Goal: Task Accomplishment & Management: Manage account settings

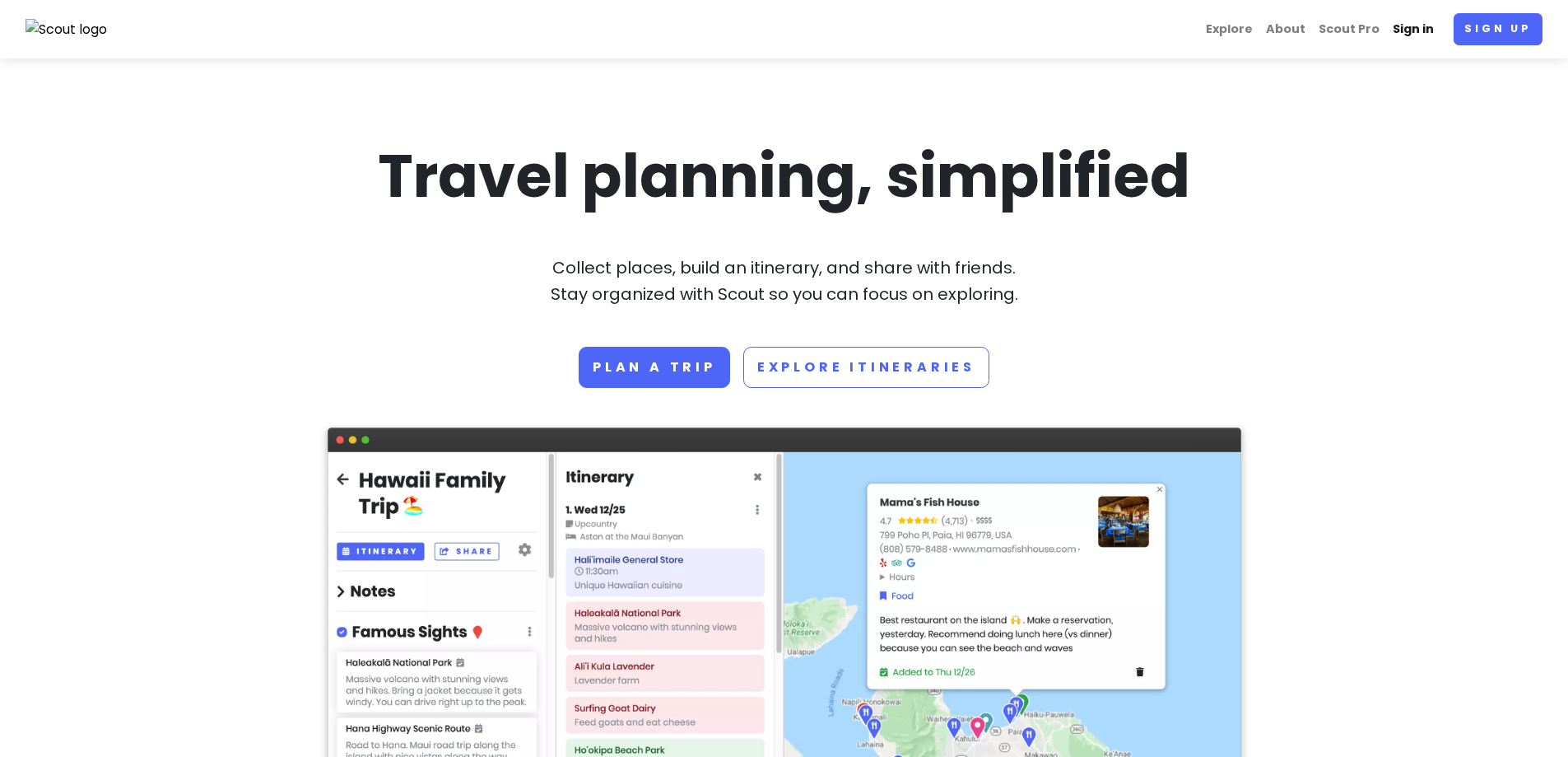
click at [1409, 33] on link "Sign in" at bounding box center [1413, 28] width 54 height 32
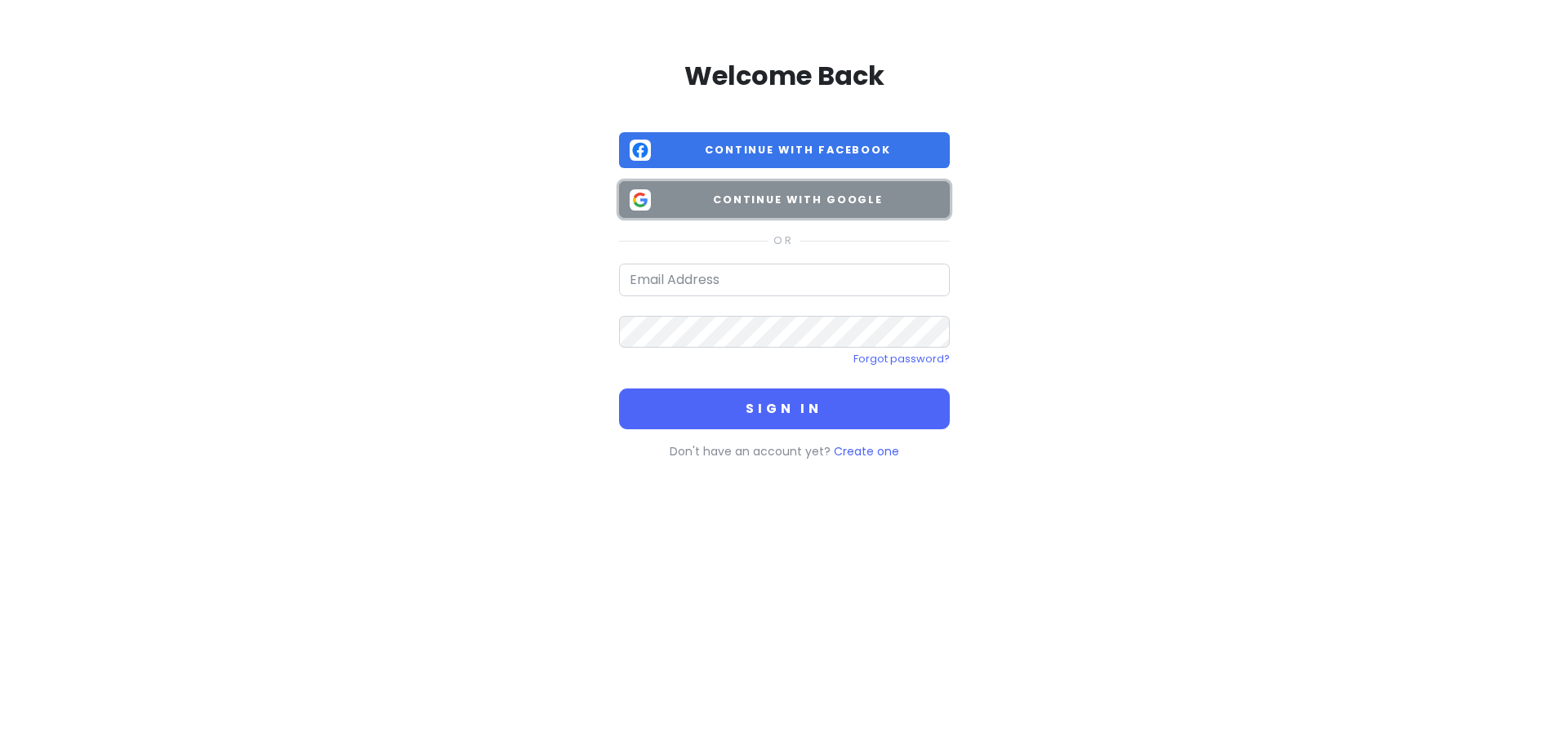
click at [927, 212] on button "Continue with Google" at bounding box center [784, 199] width 331 height 37
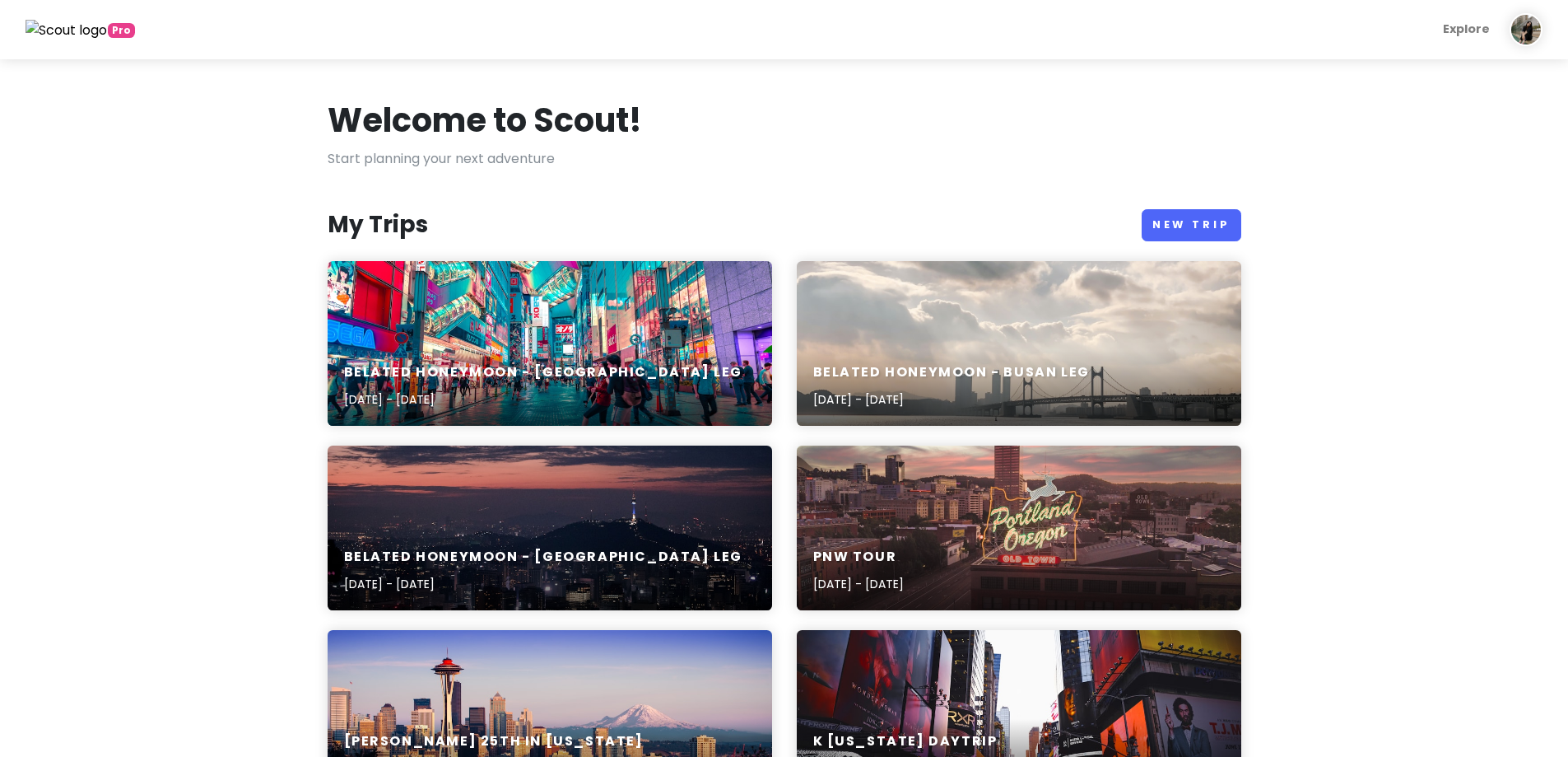
click at [704, 712] on div "[PERSON_NAME] 25th in [US_STATE] [DATE] - [DATE]" at bounding box center [550, 712] width 444 height 165
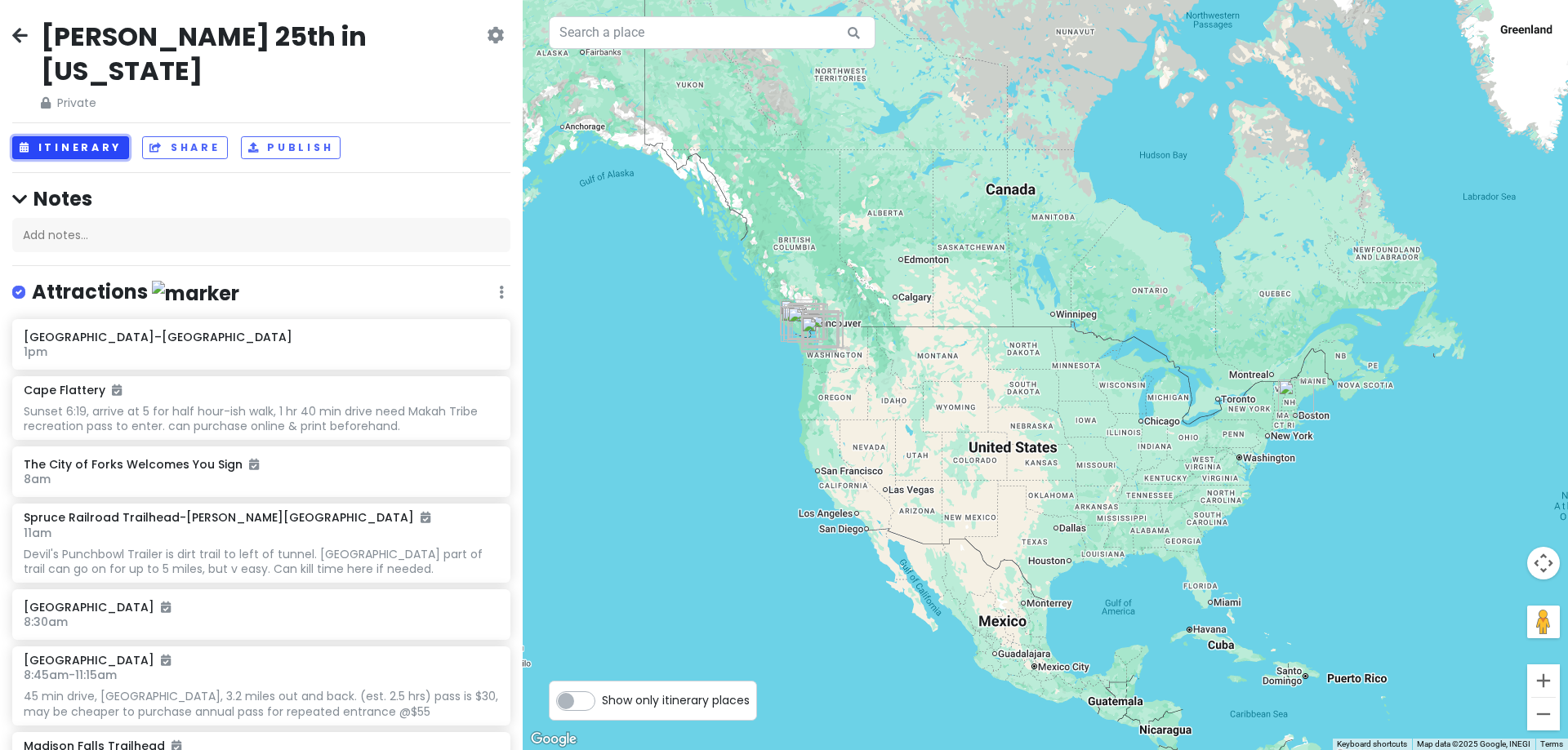
click at [66, 136] on button "Itinerary" at bounding box center [70, 148] width 117 height 24
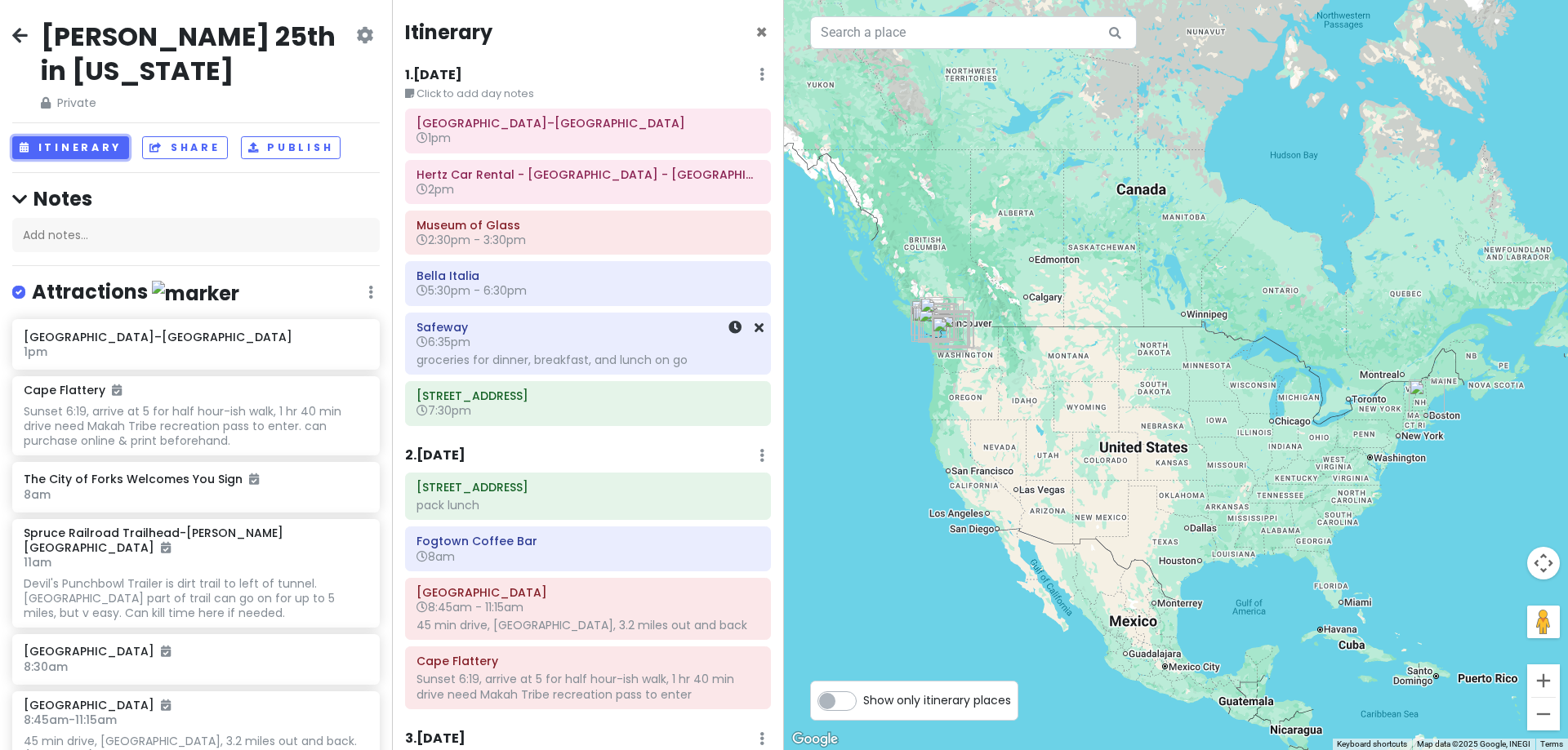
click at [599, 354] on div "groceries for dinner, breakfast, and lunch on go" at bounding box center [587, 360] width 343 height 14
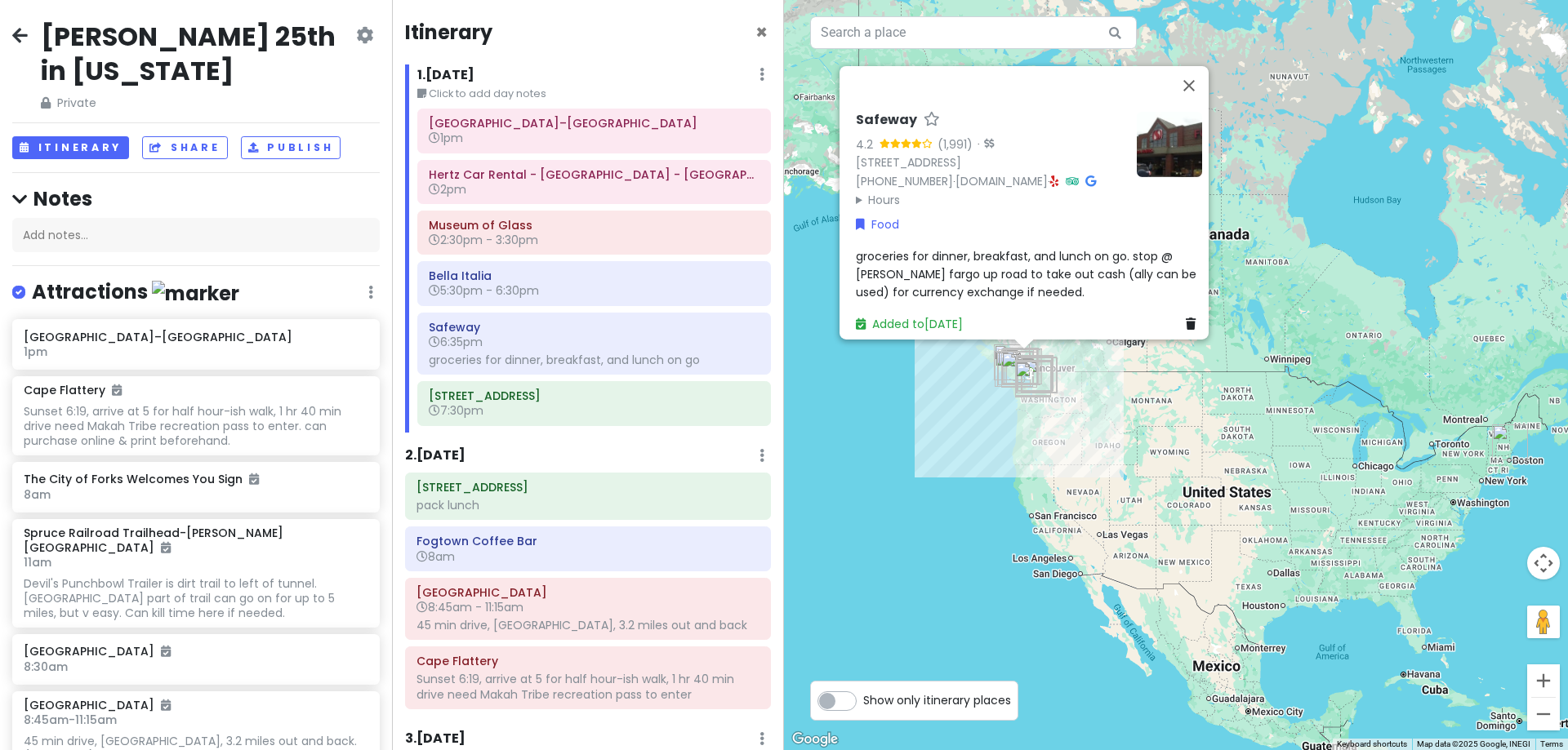
click at [960, 273] on span "groceries for dinner, breakfast, and lunch on go. stop @ [PERSON_NAME] fargo up…" at bounding box center [1028, 274] width 344 height 53
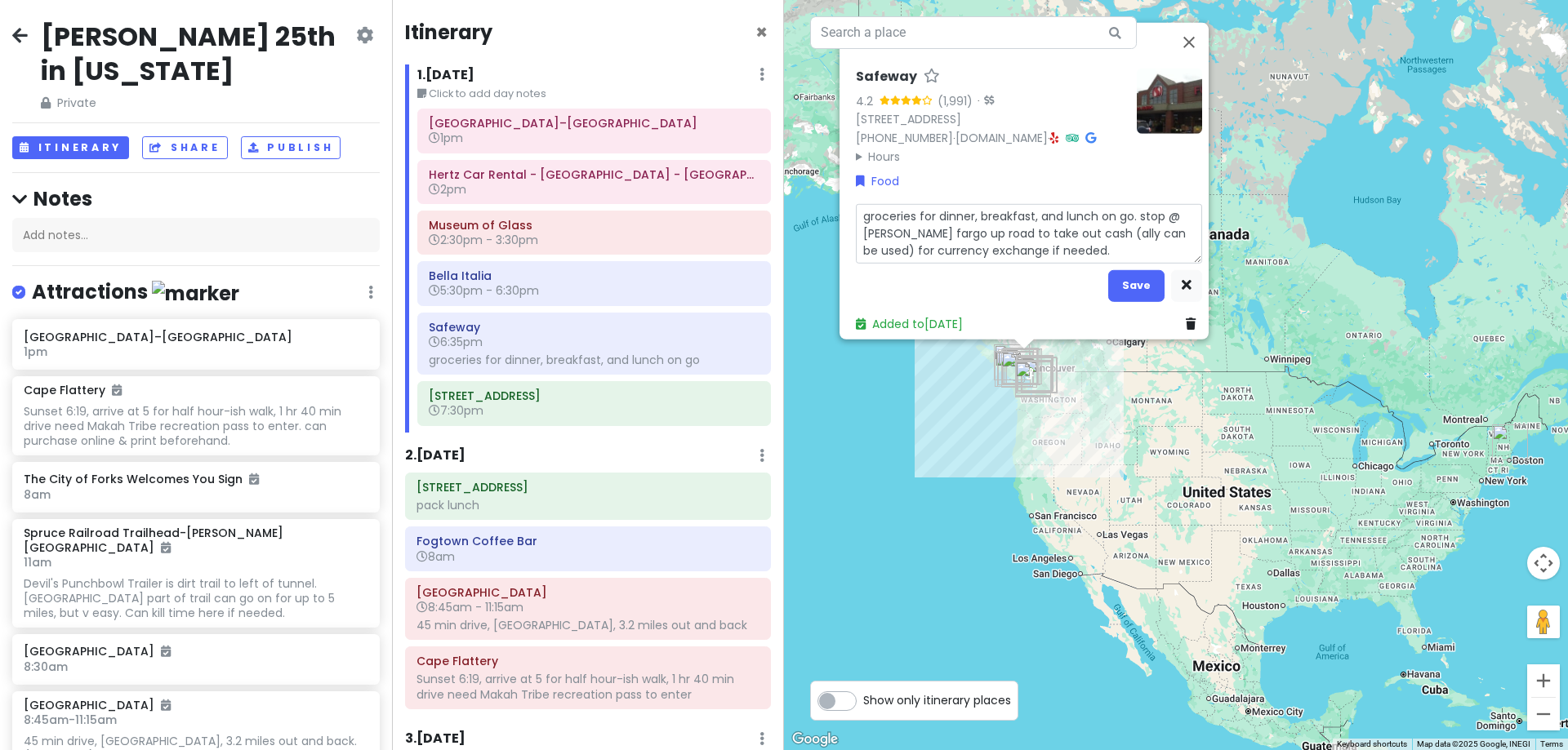
drag, startPoint x: 1043, startPoint y: 240, endPoint x: 1132, endPoint y: 203, distance: 96.4
click at [1132, 203] on textarea "groceries for dinner, breakfast, and lunch on go. stop @ [PERSON_NAME] fargo up…" at bounding box center [1029, 233] width 346 height 60
type textarea "x"
type textarea "groceries for dinner, breakfast, and lunch on go."
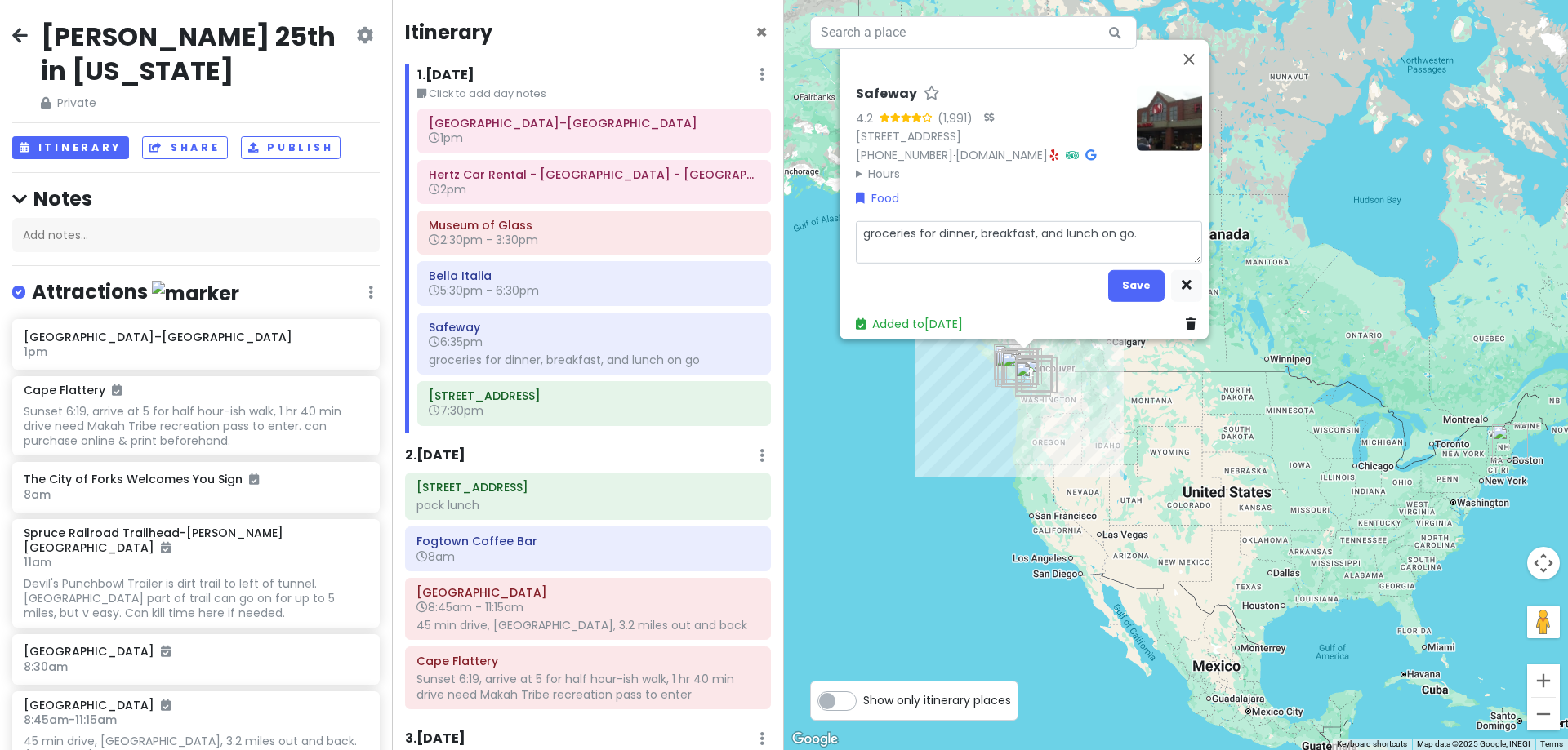
type textarea "x"
type textarea "groceries for dinner, breakfast, and lunch on go."
click at [1126, 274] on button "Save" at bounding box center [1136, 285] width 56 height 31
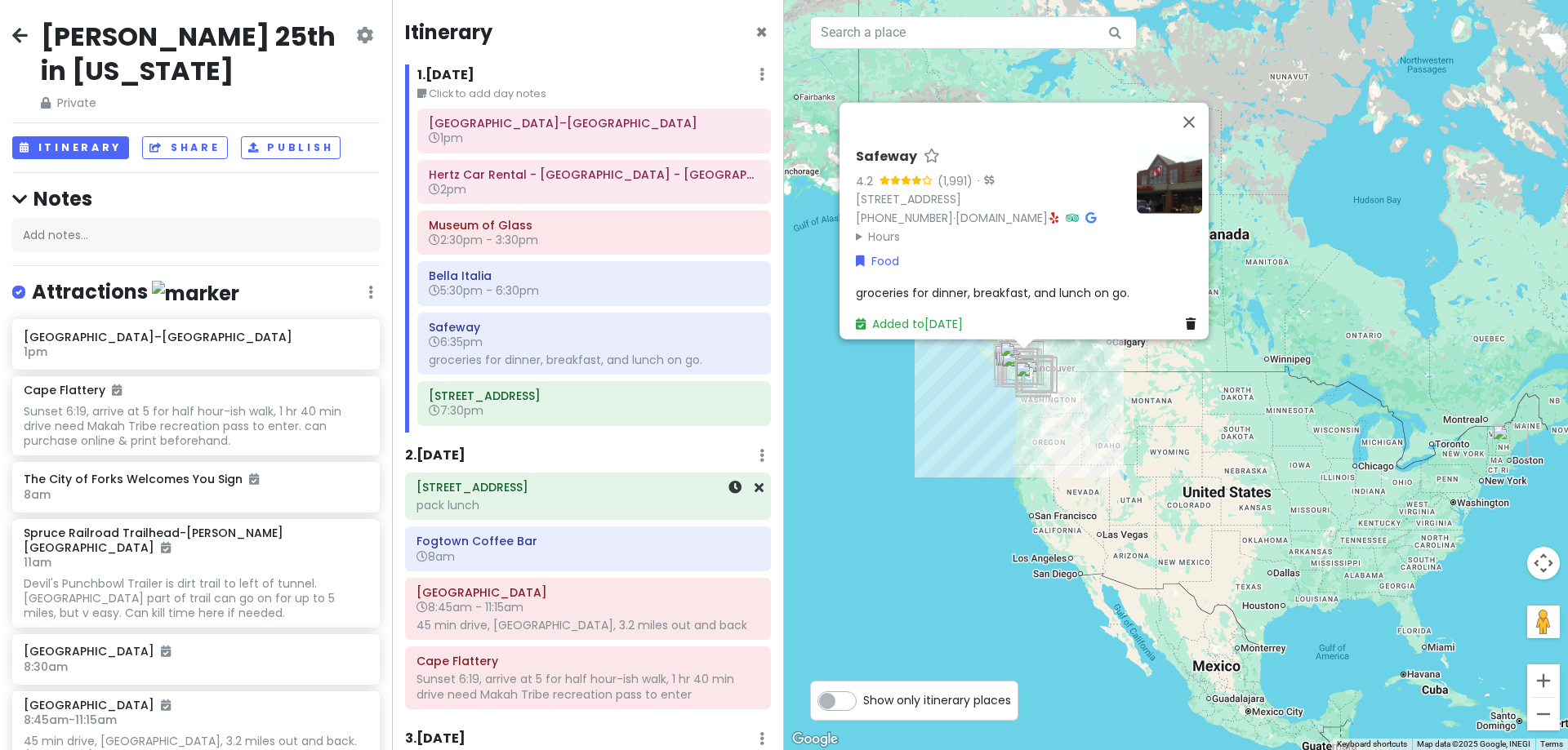
click at [530, 497] on div "[STREET_ADDRESS] pack lunch" at bounding box center [587, 497] width 343 height 41
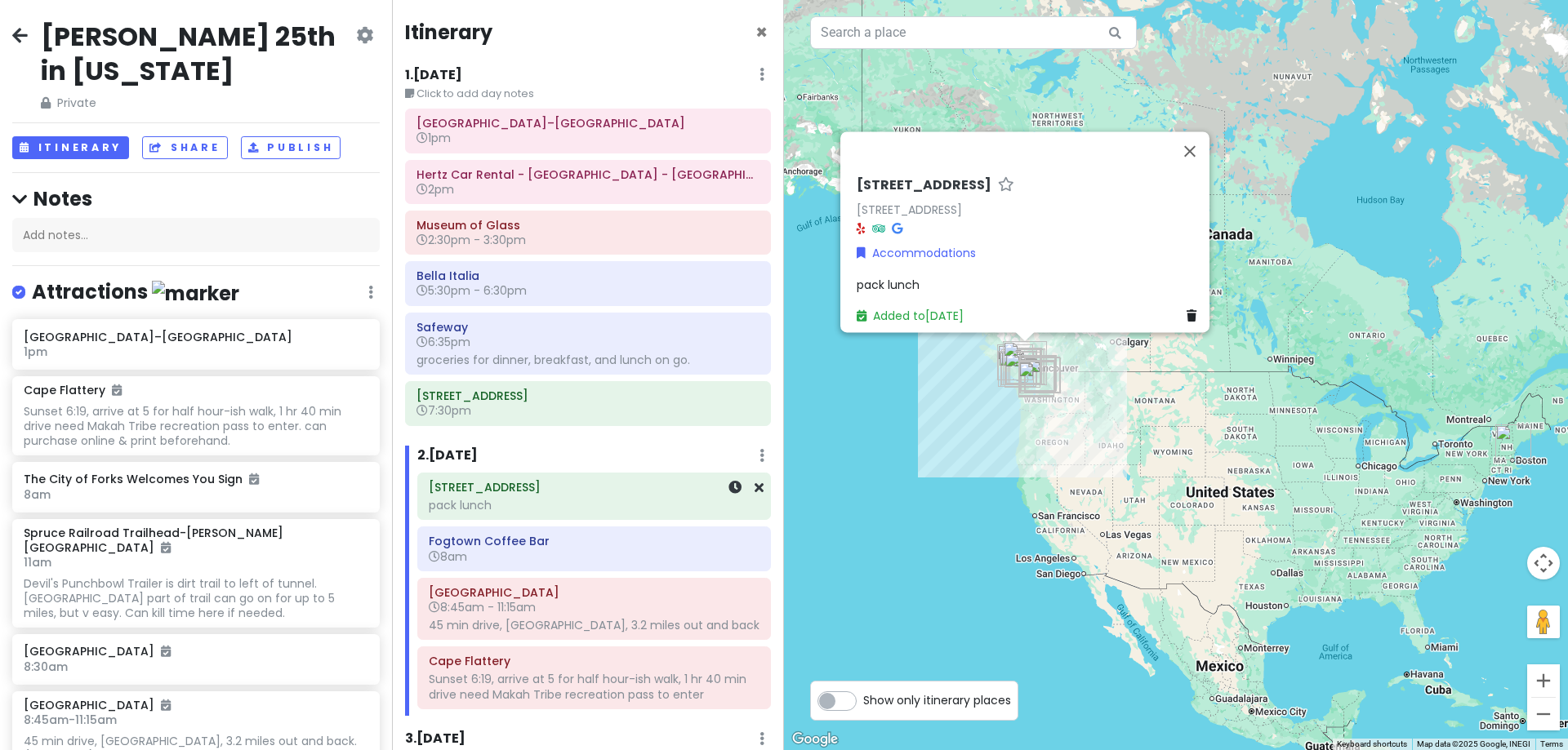
scroll to position [327, 0]
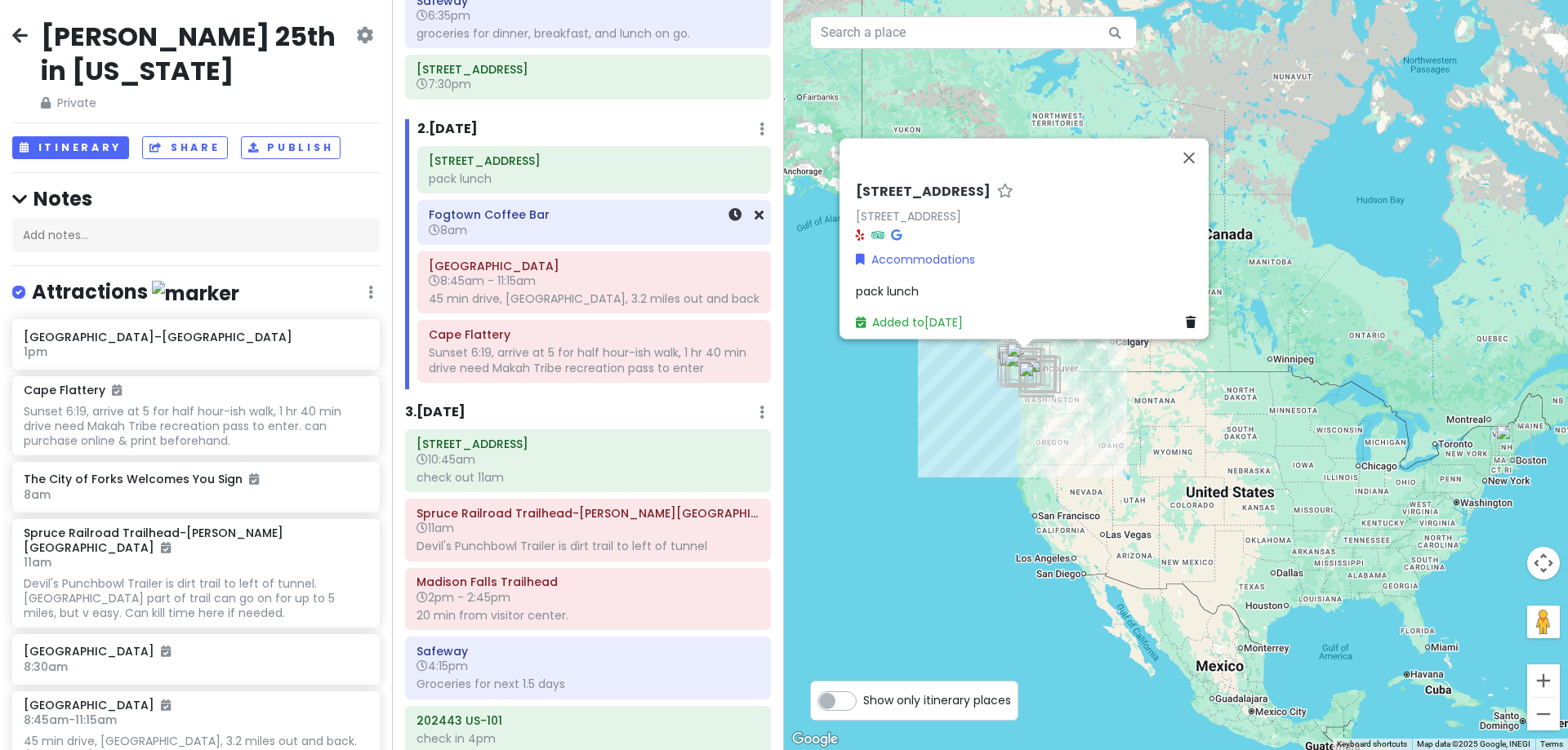
click at [628, 237] on div "Fogtown Coffee Bar 8am" at bounding box center [594, 223] width 331 height 37
